Goal: Task Accomplishment & Management: Manage account settings

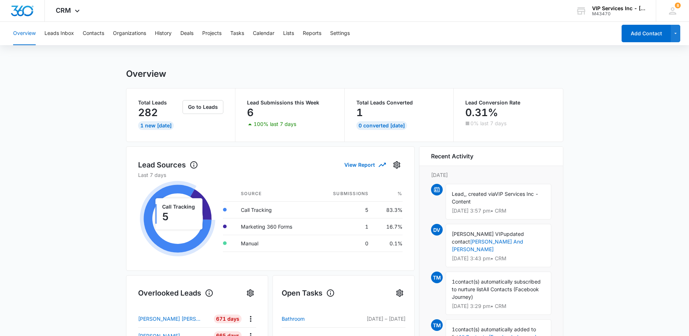
click at [645, 8] on div "VIP Services Inc - [DOMAIN_NAME] M43470 Your Accounts View All" at bounding box center [610, 10] width 91 height 21
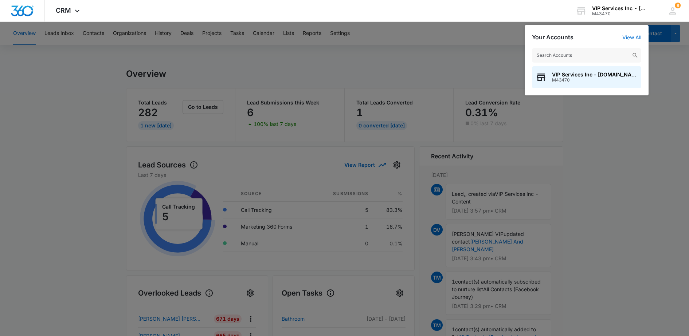
click at [617, 12] on div "M43470" at bounding box center [618, 13] width 53 height 5
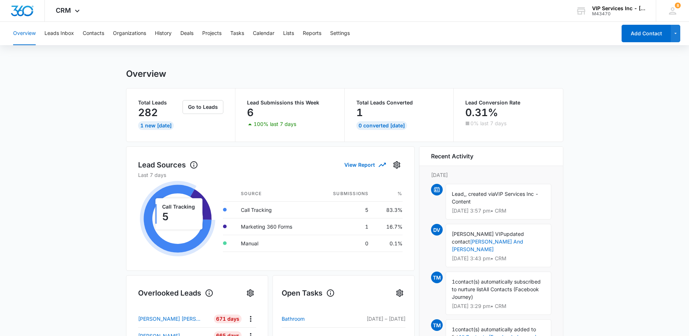
click at [610, 8] on div "VIP Services Inc - [DOMAIN_NAME]" at bounding box center [618, 8] width 53 height 6
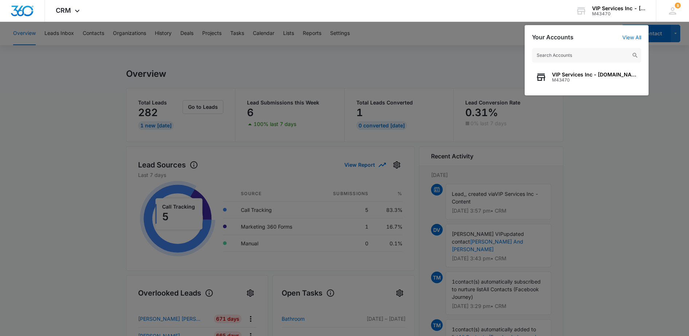
click at [574, 81] on span "M43470" at bounding box center [595, 80] width 86 height 5
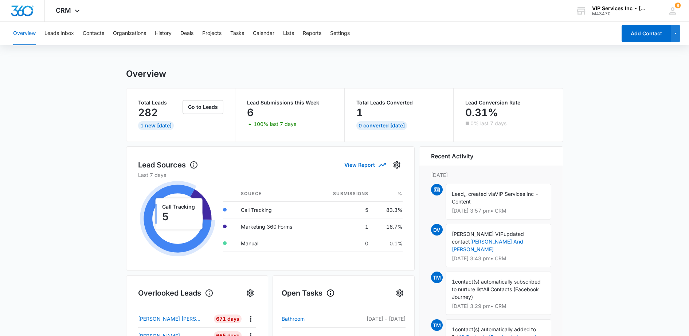
click at [60, 11] on span "CRM" at bounding box center [63, 11] width 15 height 8
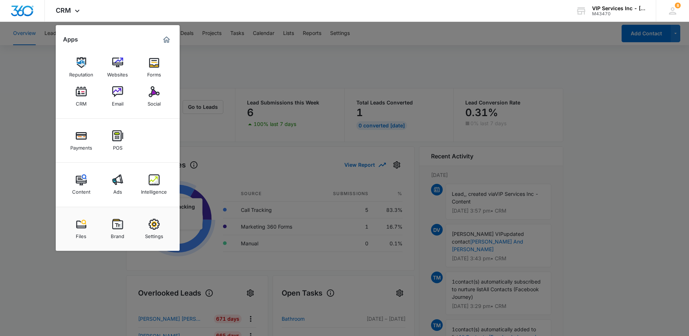
click at [158, 226] on img at bounding box center [154, 224] width 11 height 11
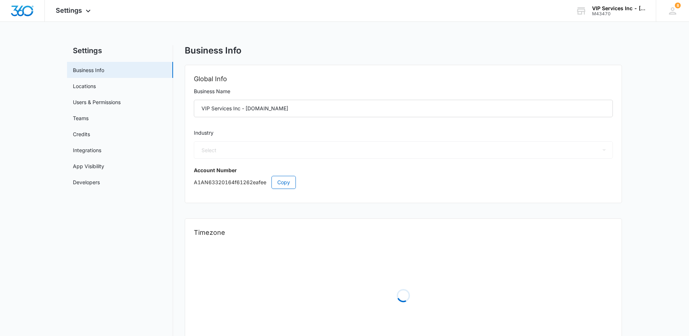
select select "4"
select select "US"
select select "America/[GEOGRAPHIC_DATA]"
click at [88, 100] on link "Users & Permissions" at bounding box center [97, 102] width 48 height 8
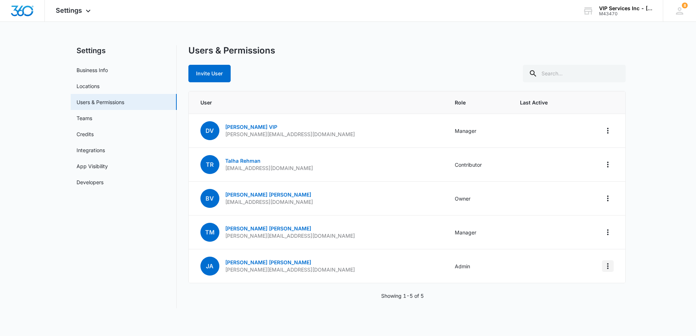
click at [605, 266] on icon "Actions" at bounding box center [607, 266] width 9 height 9
click at [248, 265] on link "[PERSON_NAME]" at bounding box center [268, 262] width 86 height 6
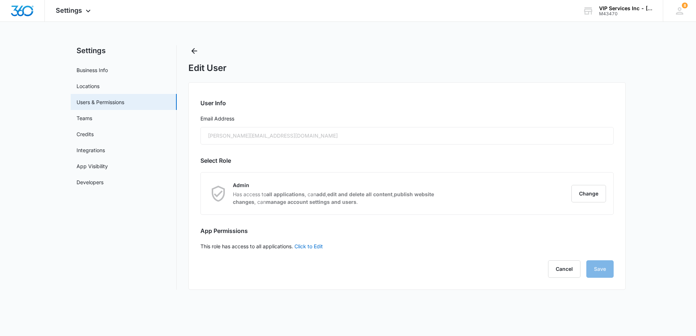
click at [248, 136] on div "[PERSON_NAME][EMAIL_ADDRESS][DOMAIN_NAME]" at bounding box center [406, 135] width 413 height 17
click at [278, 136] on div "[PERSON_NAME][EMAIL_ADDRESS][DOMAIN_NAME]" at bounding box center [406, 135] width 413 height 17
click at [583, 197] on button "Change" at bounding box center [588, 193] width 35 height 17
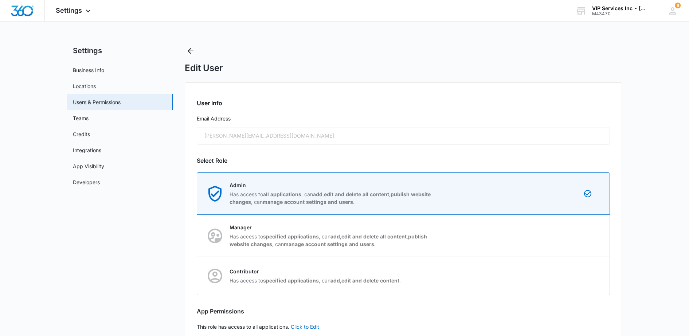
click at [310, 189] on div "Admin Has access to all applications , can add , edit and delete all content , …" at bounding box center [332, 193] width 205 height 24
click at [197, 193] on input "Admin Has access to all applications , can add , edit and delete all content , …" at bounding box center [197, 193] width 0 height 0
click at [268, 144] on div "[PERSON_NAME][EMAIL_ADDRESS][DOMAIN_NAME]" at bounding box center [403, 135] width 413 height 17
click at [265, 139] on div "[PERSON_NAME][EMAIL_ADDRESS][DOMAIN_NAME]" at bounding box center [403, 135] width 413 height 17
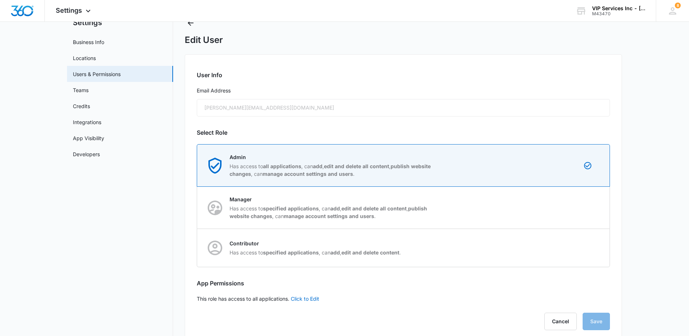
scroll to position [43, 0]
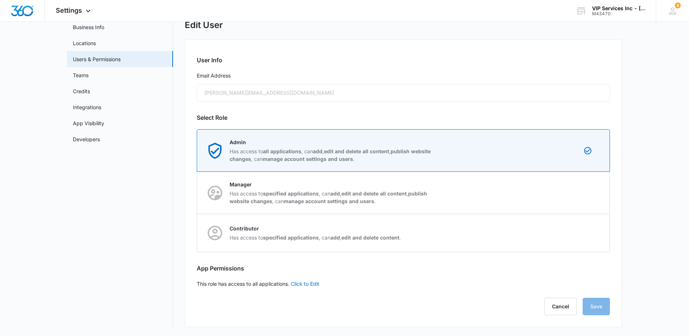
click at [220, 94] on div "[PERSON_NAME][EMAIL_ADDRESS][DOMAIN_NAME]" at bounding box center [403, 92] width 413 height 17
click at [561, 305] on button "Cancel" at bounding box center [560, 306] width 32 height 17
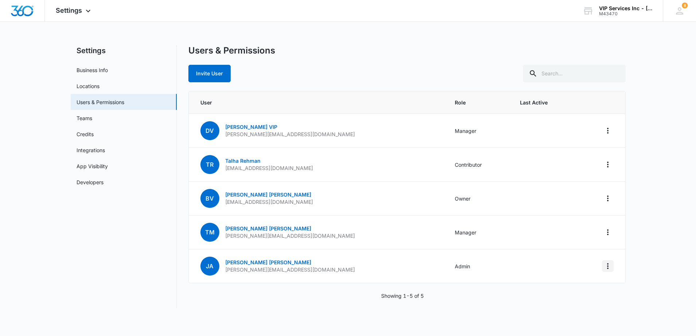
click at [608, 268] on icon "Actions" at bounding box center [607, 266] width 1 height 6
click at [557, 308] on div "Remove User" at bounding box center [563, 308] width 66 height 5
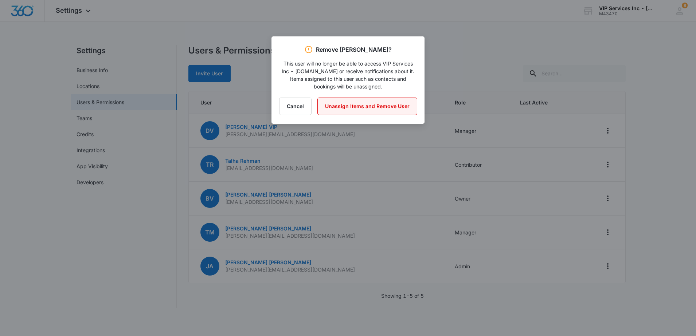
click at [347, 109] on button "Unassign Items and Remove User" at bounding box center [367, 106] width 100 height 17
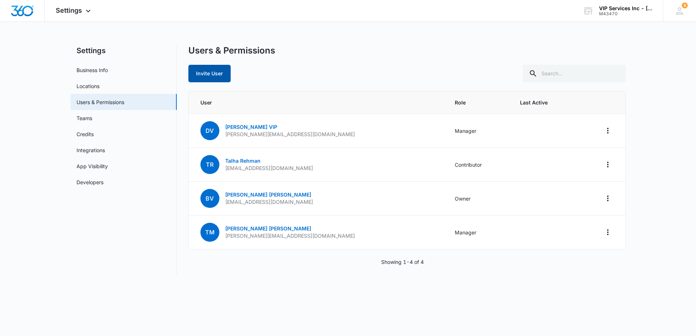
click at [213, 76] on button "Invite User" at bounding box center [209, 73] width 42 height 17
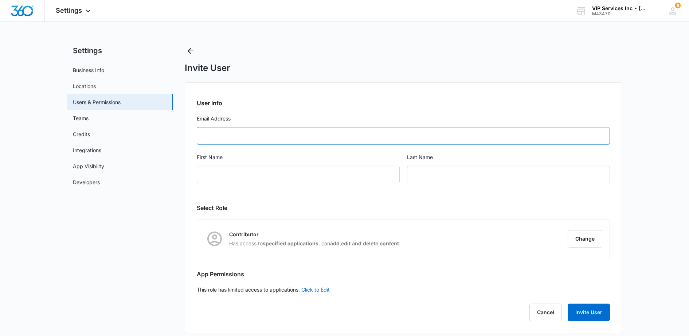
click at [217, 137] on input "Email Address" at bounding box center [403, 135] width 413 height 17
paste input "[PERSON_NAME][EMAIL_ADDRESS][DOMAIN_NAME]"
type input "[PERSON_NAME][EMAIL_ADDRESS][DOMAIN_NAME]"
type input "[PERSON_NAME]"
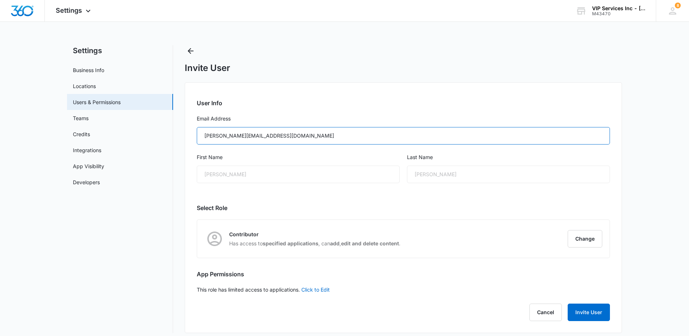
type input "[PERSON_NAME][EMAIL_ADDRESS][DOMAIN_NAME]"
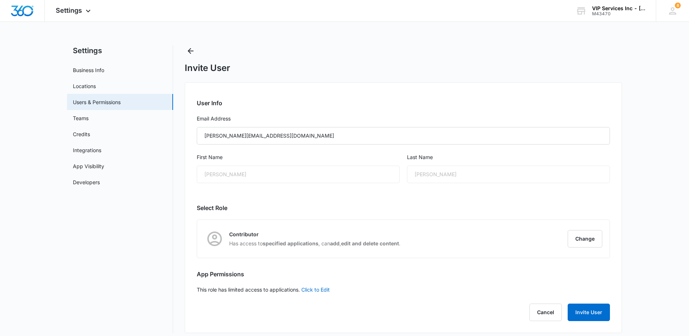
click at [208, 173] on div "[PERSON_NAME]" at bounding box center [298, 174] width 203 height 17
click at [231, 175] on div "[PERSON_NAME]" at bounding box center [298, 174] width 203 height 17
click at [580, 240] on button "Change" at bounding box center [585, 238] width 35 height 17
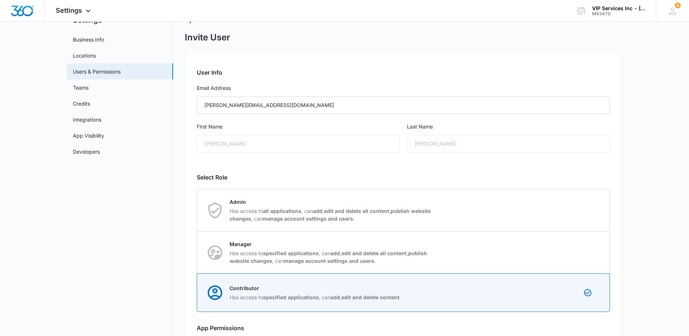
scroll to position [46, 0]
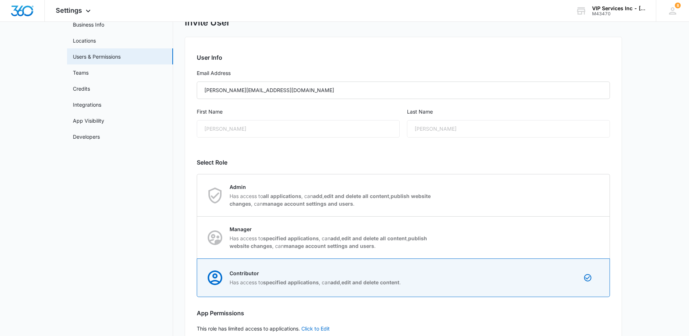
click at [333, 194] on strong "edit and delete all content" at bounding box center [356, 196] width 65 height 6
click at [197, 195] on input "Admin Has access to all applications , can add , edit and delete all content , …" at bounding box center [197, 195] width 0 height 0
radio input "true"
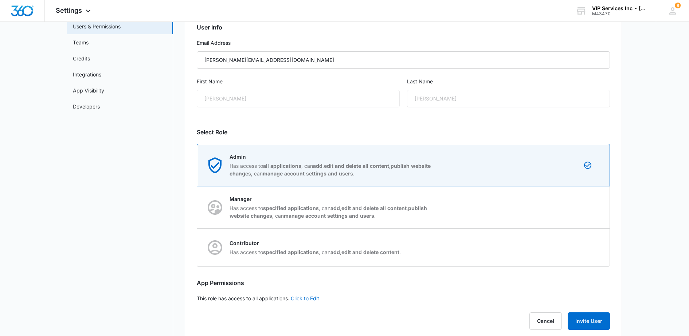
scroll to position [90, 0]
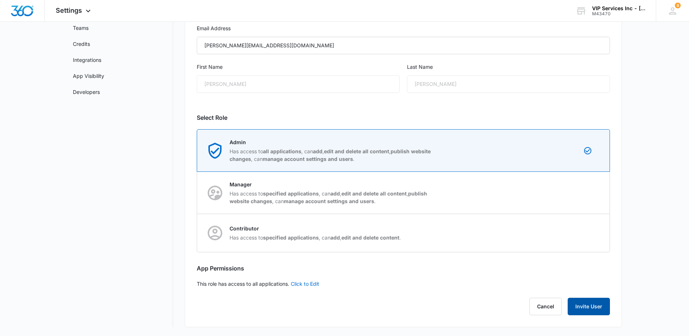
click at [587, 303] on button "Invite User" at bounding box center [589, 306] width 42 height 17
